Goal: Task Accomplishment & Management: Use online tool/utility

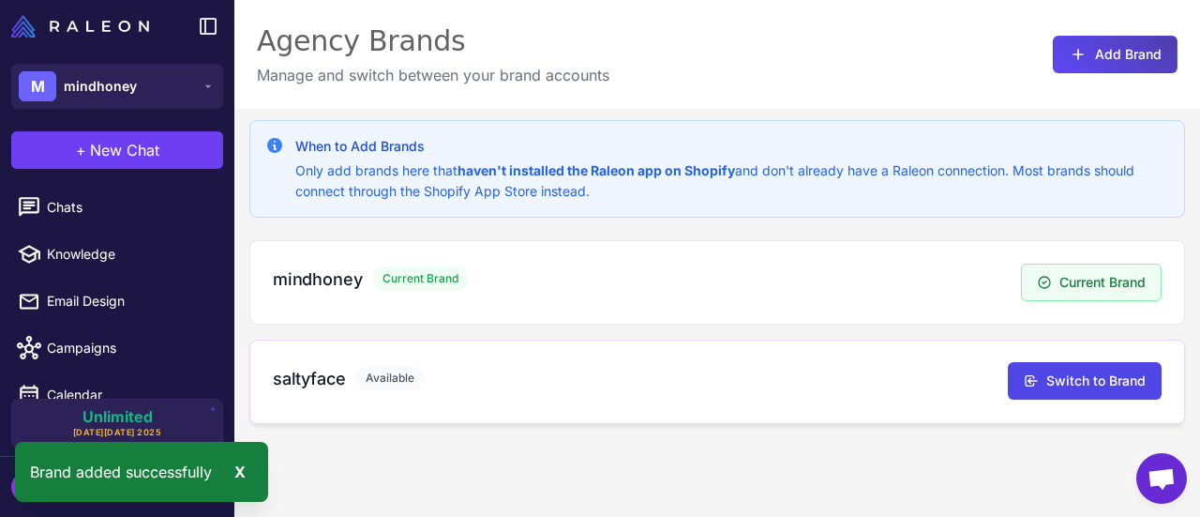
scroll to position [109, 0]
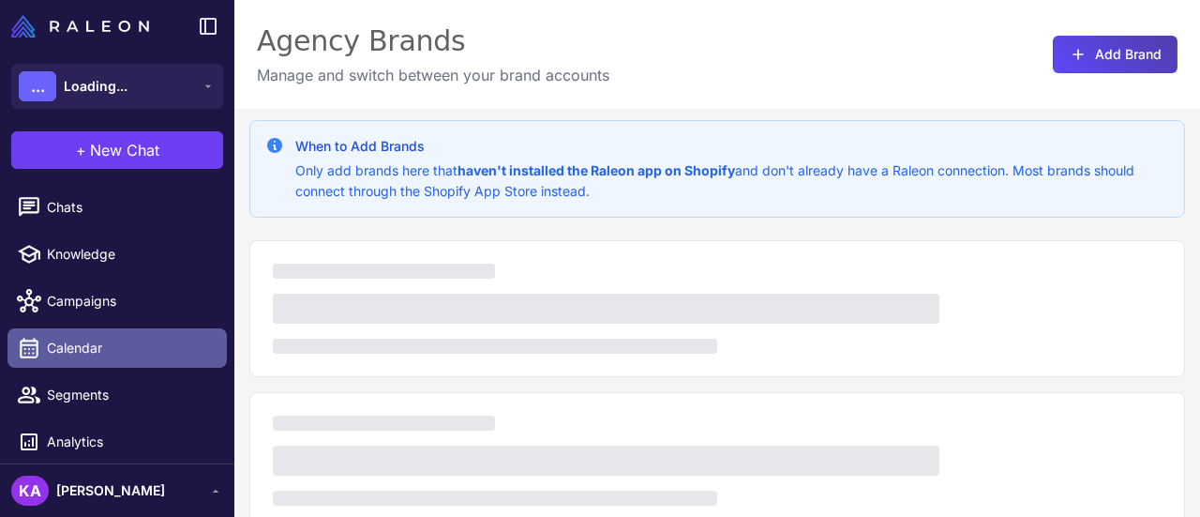
scroll to position [52, 0]
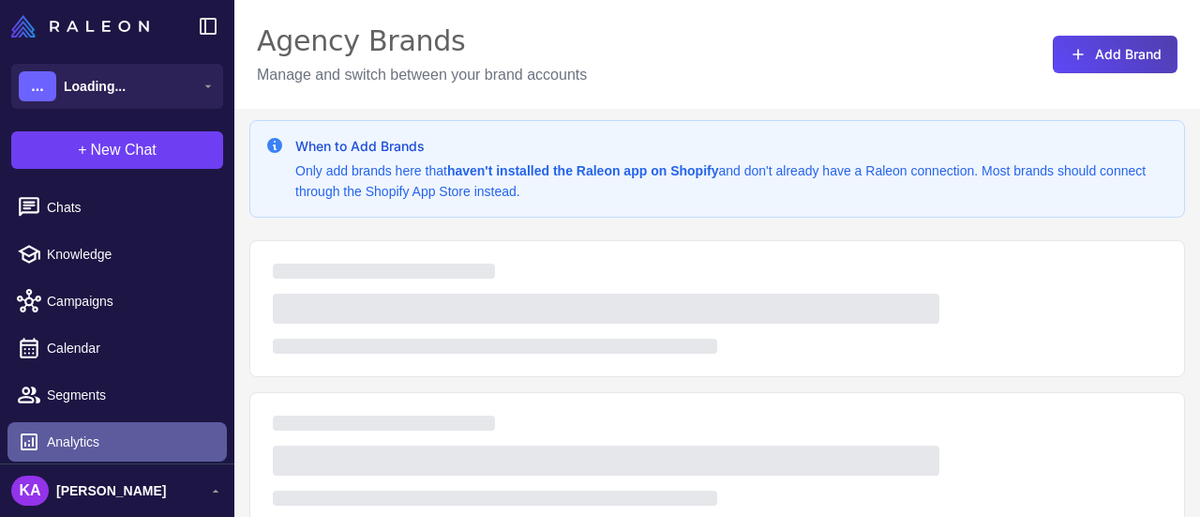
drag, startPoint x: 0, startPoint y: 0, endPoint x: 154, endPoint y: 438, distance: 464.0
click at [154, 438] on span "Analytics" at bounding box center [129, 441] width 165 height 21
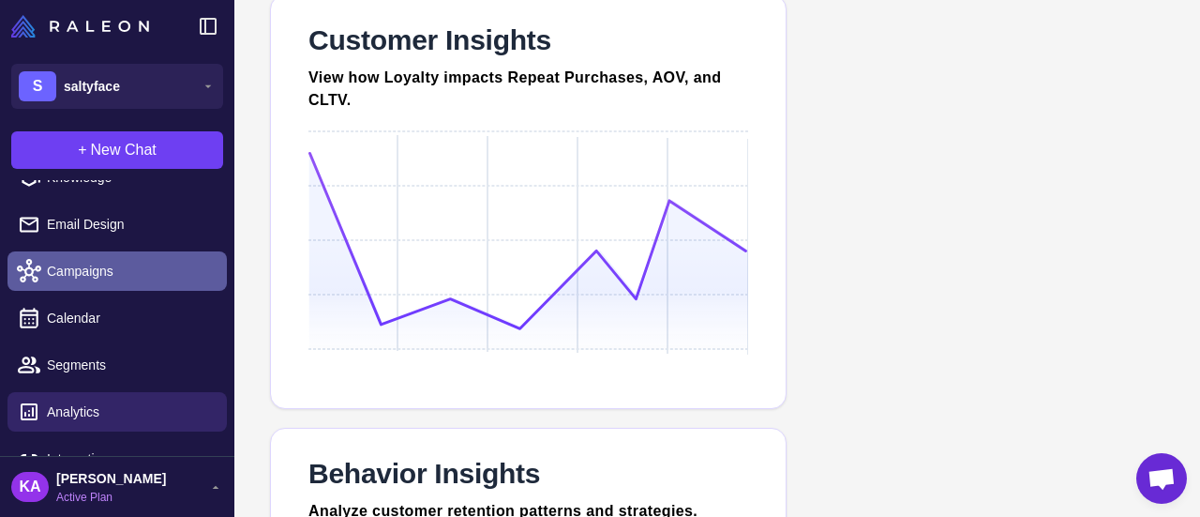
scroll to position [106, 0]
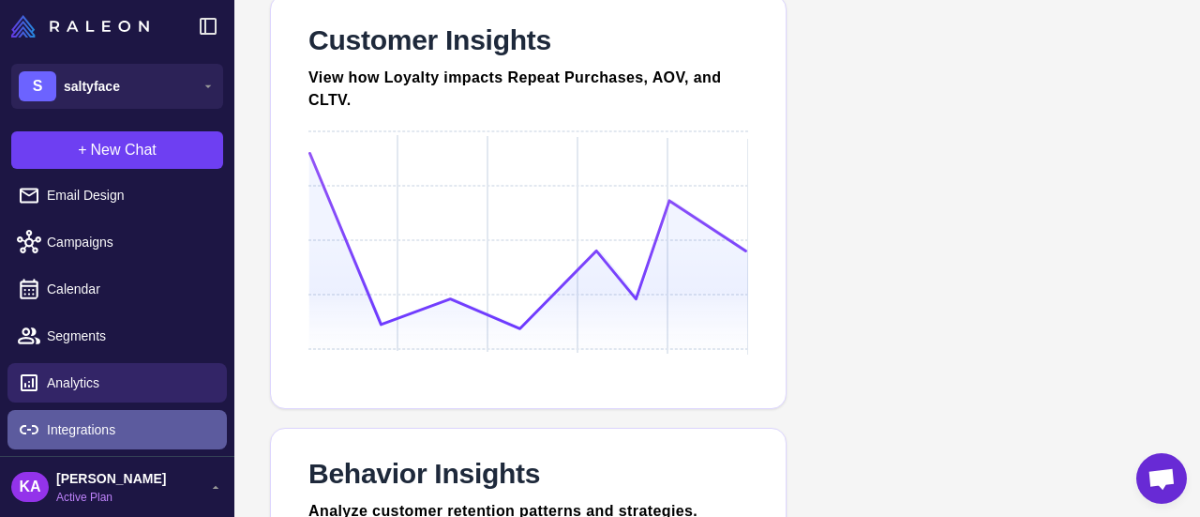
click at [139, 423] on span "Integrations" at bounding box center [129, 429] width 165 height 21
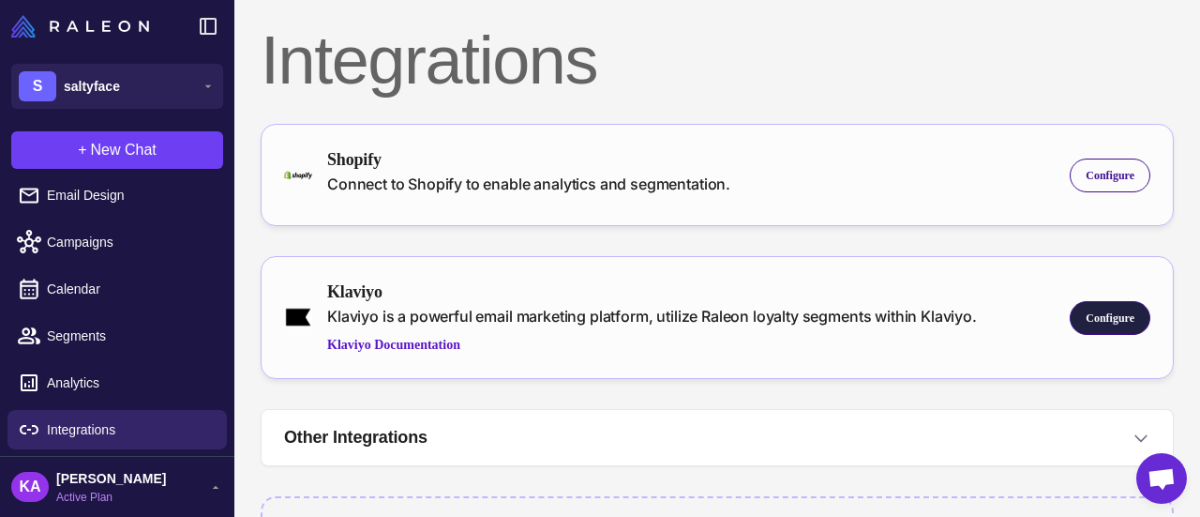
click at [1086, 314] on span "Configure" at bounding box center [1110, 317] width 49 height 17
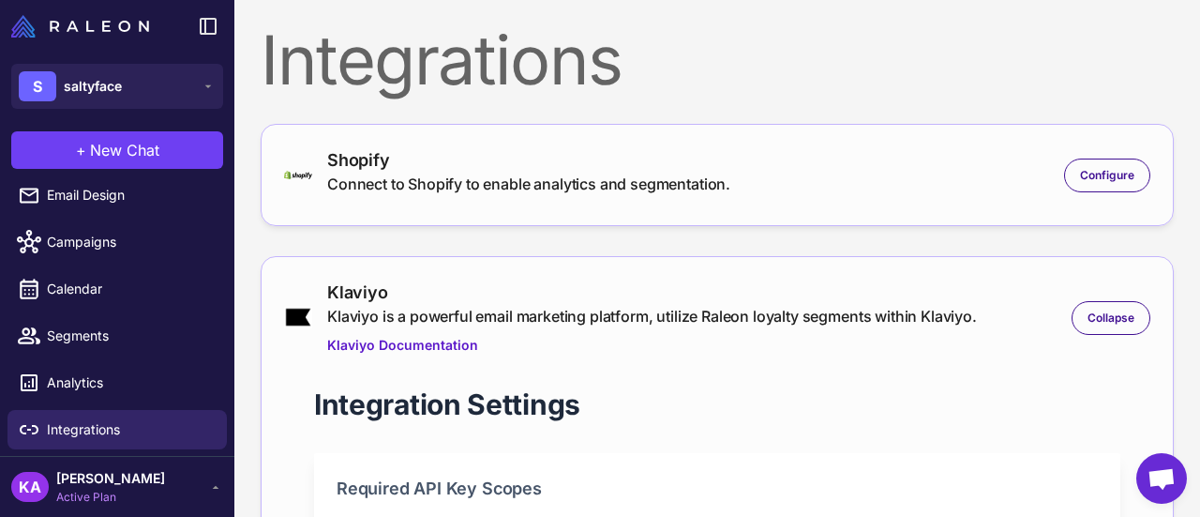
click at [0, 0] on nordpass-portal at bounding box center [0, 0] width 0 height 0
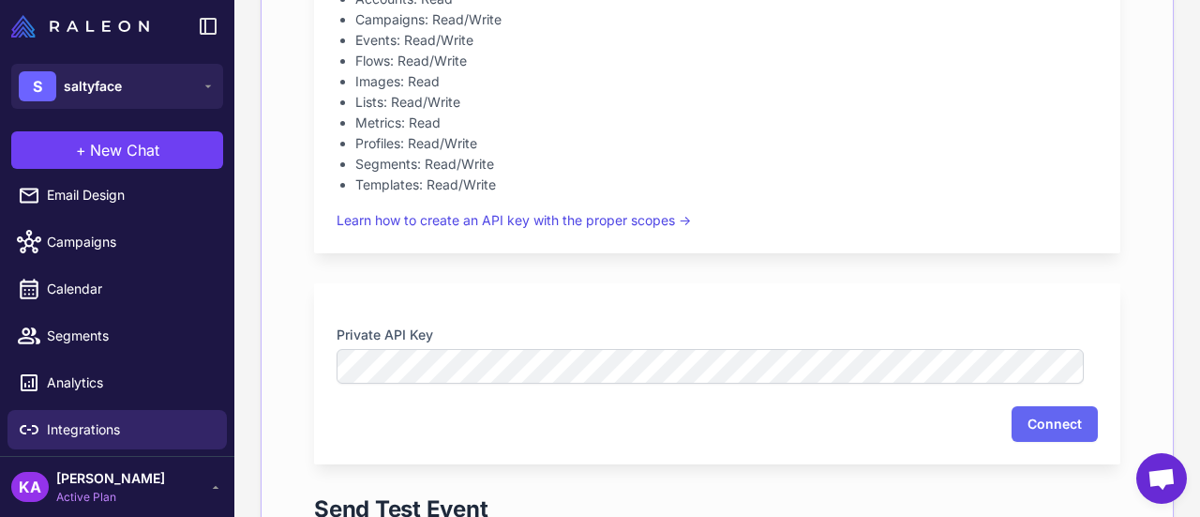
scroll to position [750, 0]
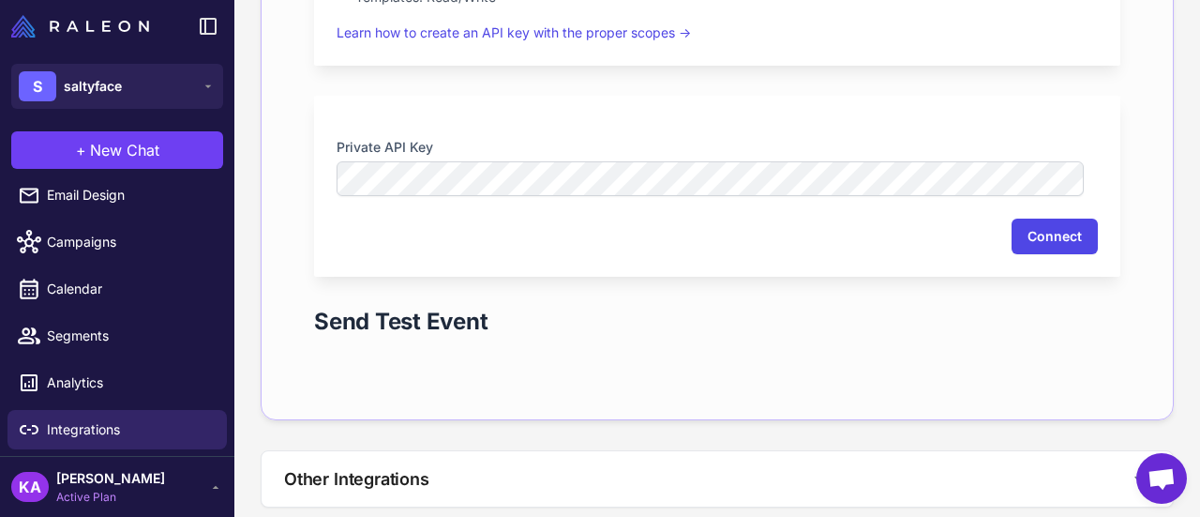
click at [1026, 245] on button "Connect" at bounding box center [1055, 236] width 86 height 36
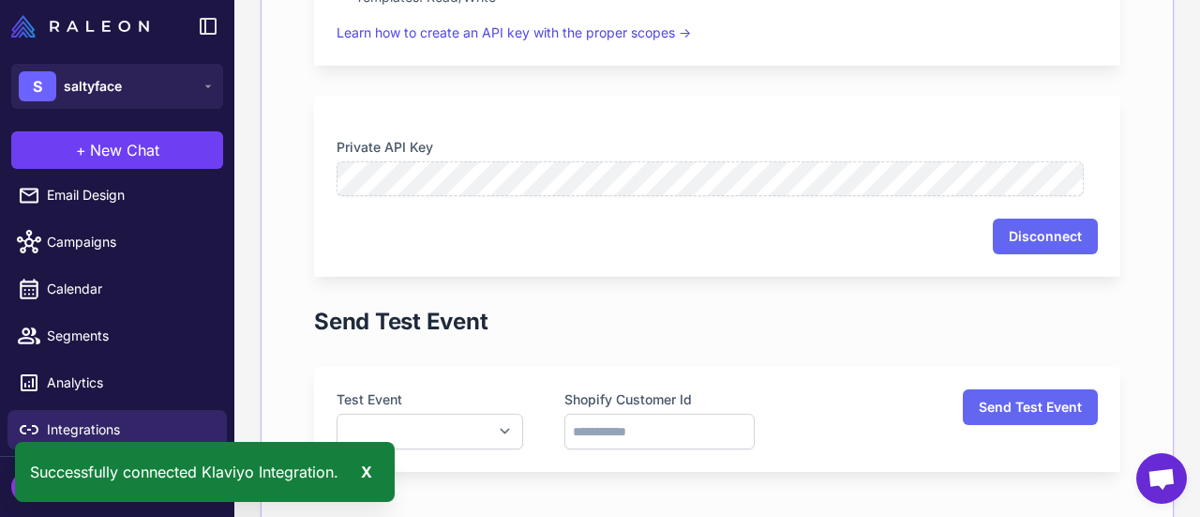
click at [0, 0] on nordpass-portal at bounding box center [0, 0] width 0 height 0
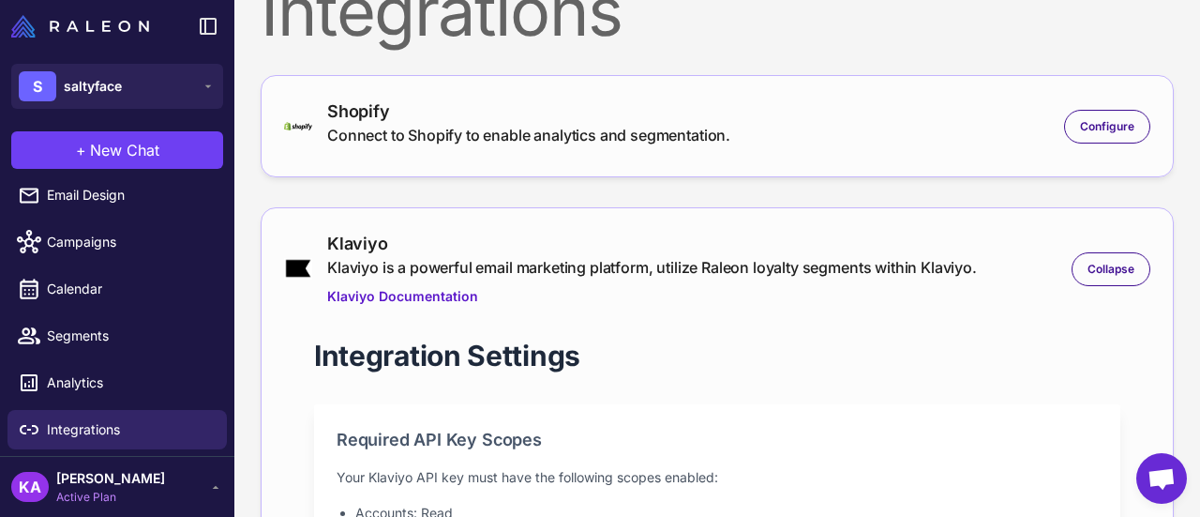
scroll to position [0, 0]
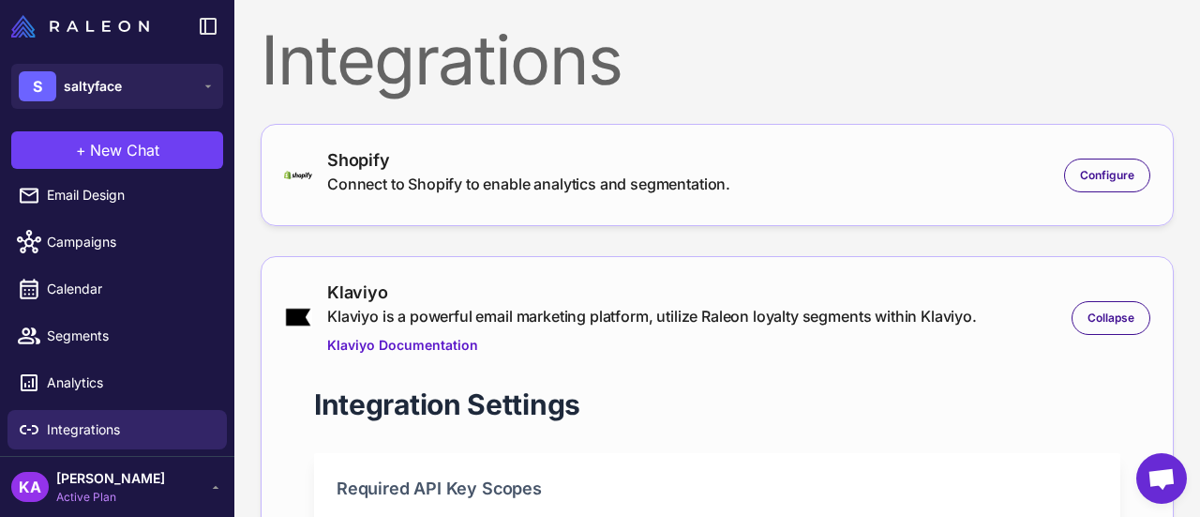
click at [972, 49] on div "Integrations" at bounding box center [717, 59] width 913 height 67
click at [1089, 177] on span "Configure" at bounding box center [1107, 175] width 54 height 17
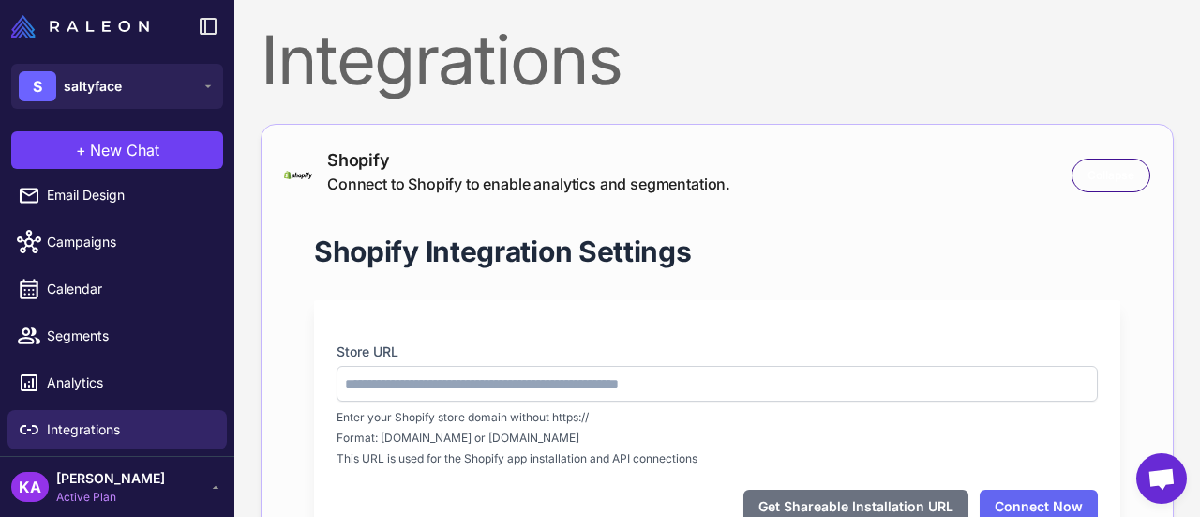
type input "**********"
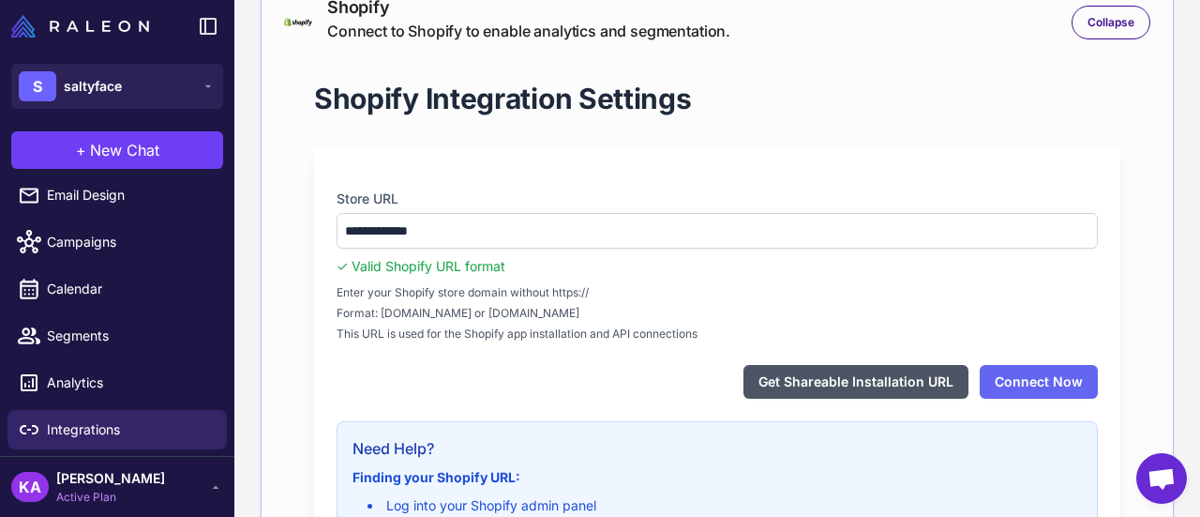
scroll to position [94, 0]
